Goal: Find specific page/section: Find specific page/section

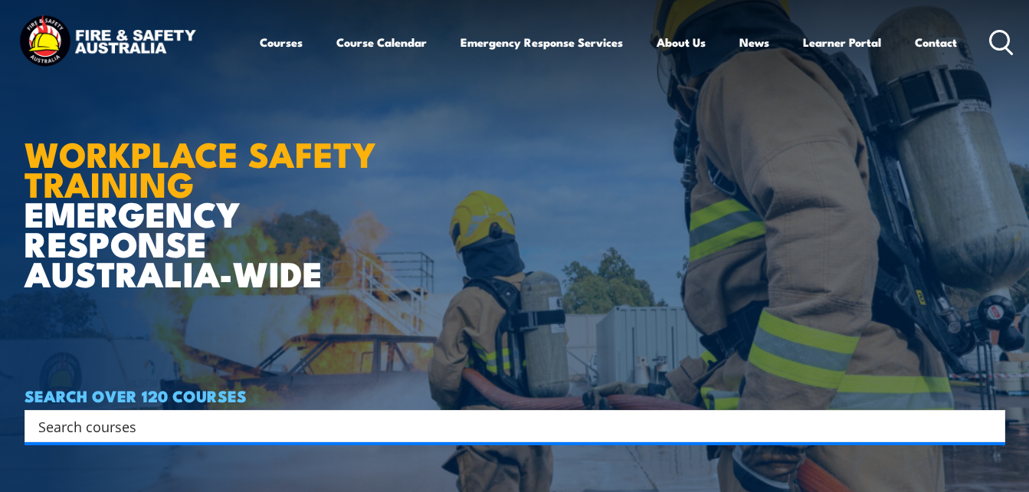
click at [998, 45] on icon at bounding box center [1001, 42] width 25 height 25
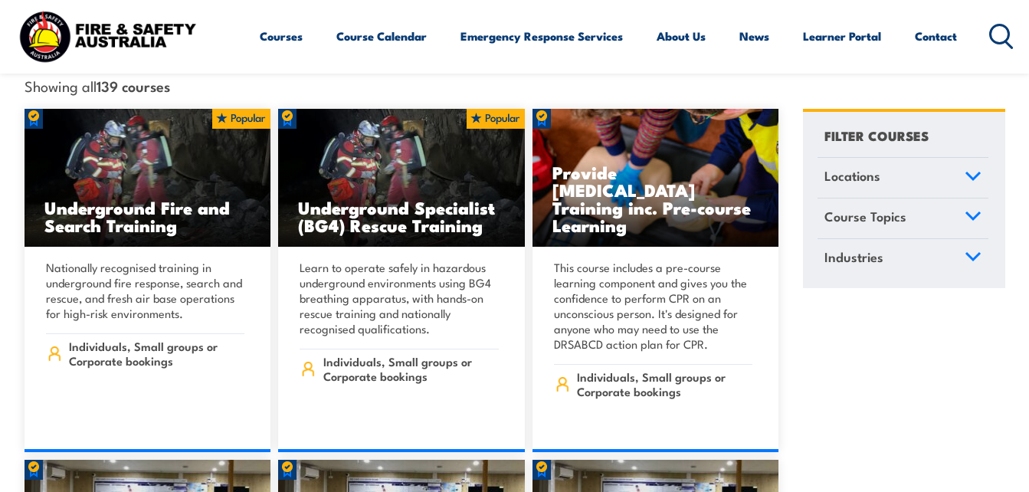
scroll to position [460, 0]
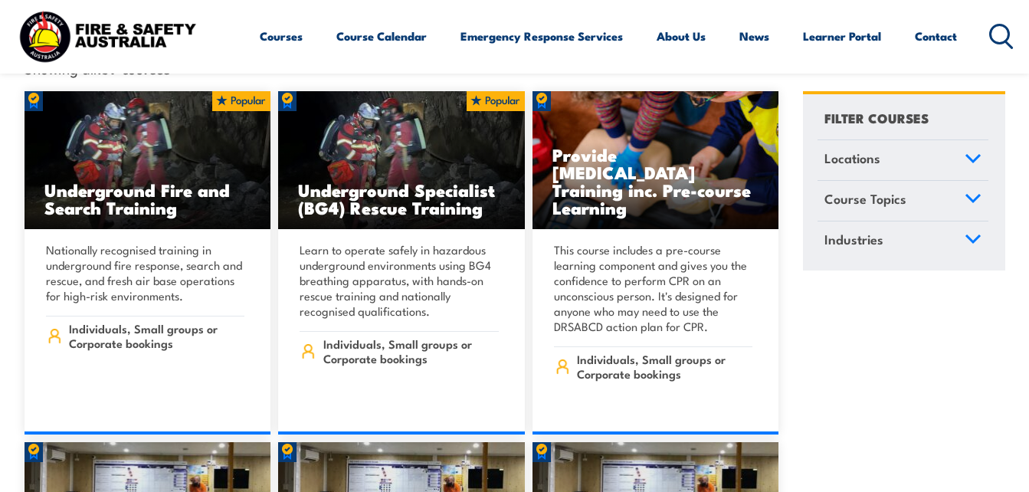
click at [997, 38] on icon at bounding box center [1001, 36] width 25 height 25
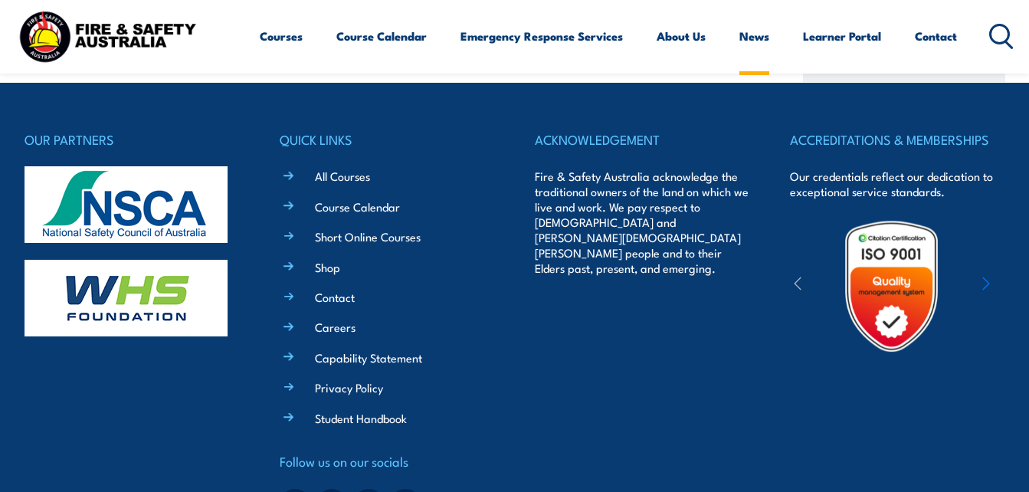
scroll to position [17817, 0]
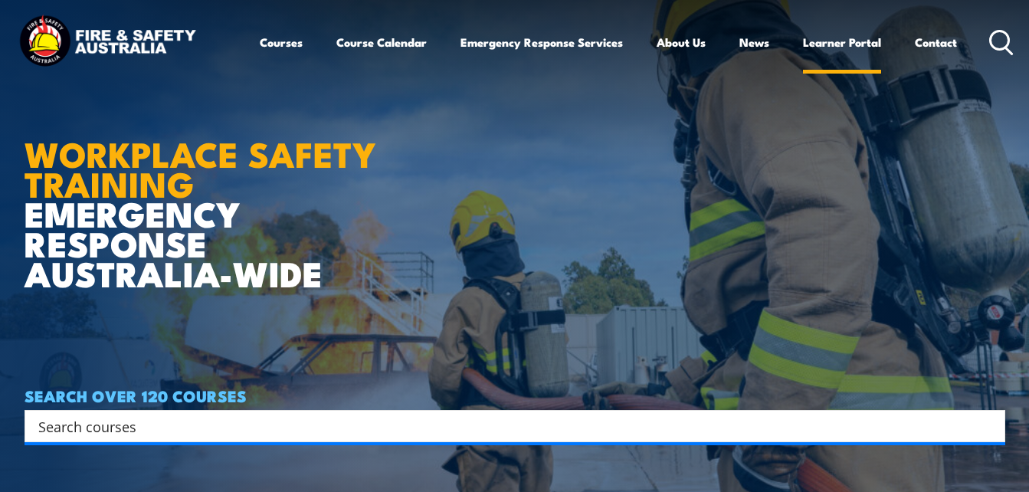
click at [872, 42] on link "Learner Portal" at bounding box center [842, 42] width 78 height 37
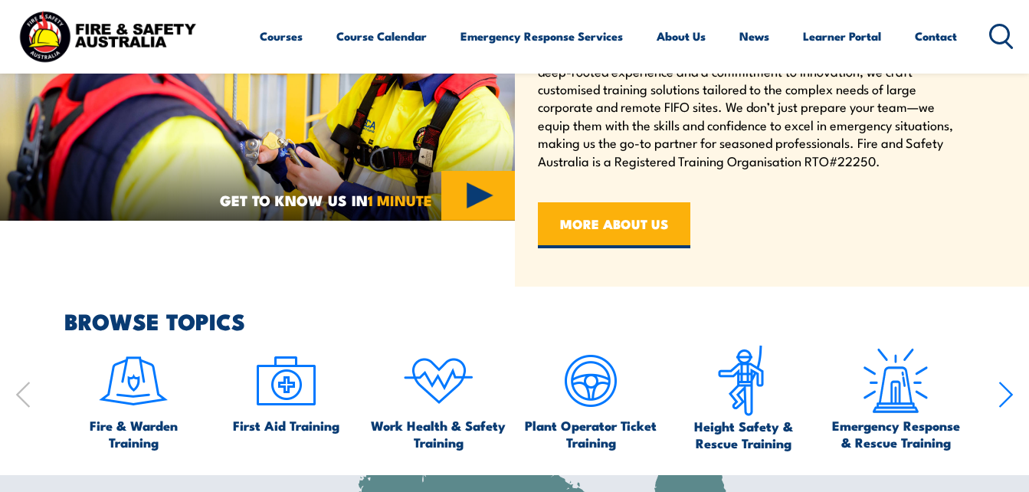
scroll to position [383, 0]
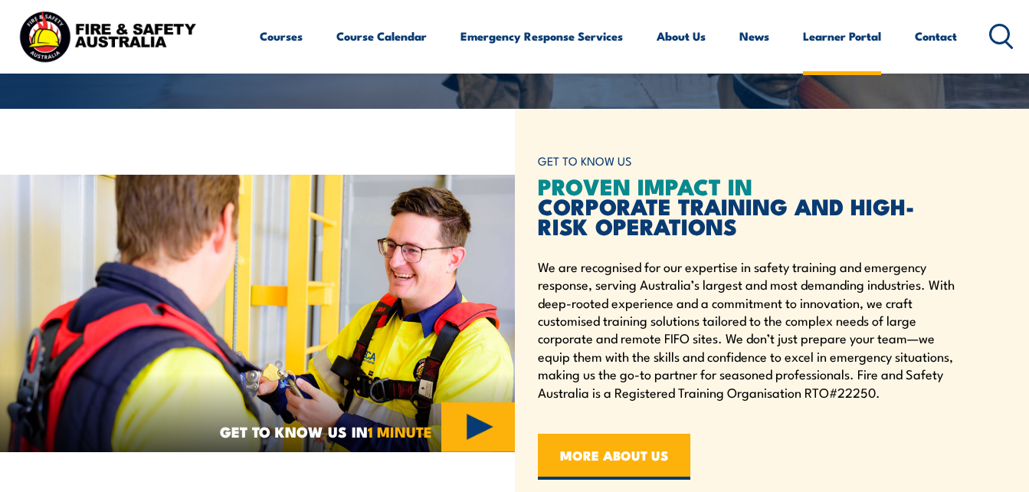
click at [830, 37] on link "Learner Portal" at bounding box center [842, 36] width 78 height 37
